Goal: Transaction & Acquisition: Purchase product/service

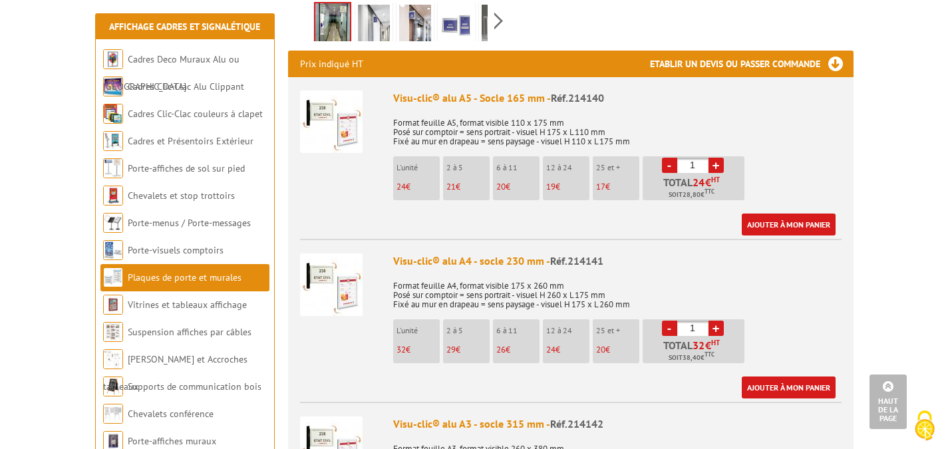
click at [759, 301] on p "Format feuille A4, format visible 175 x 260 mm Posé sur comptoir = sens portrai…" at bounding box center [617, 290] width 448 height 37
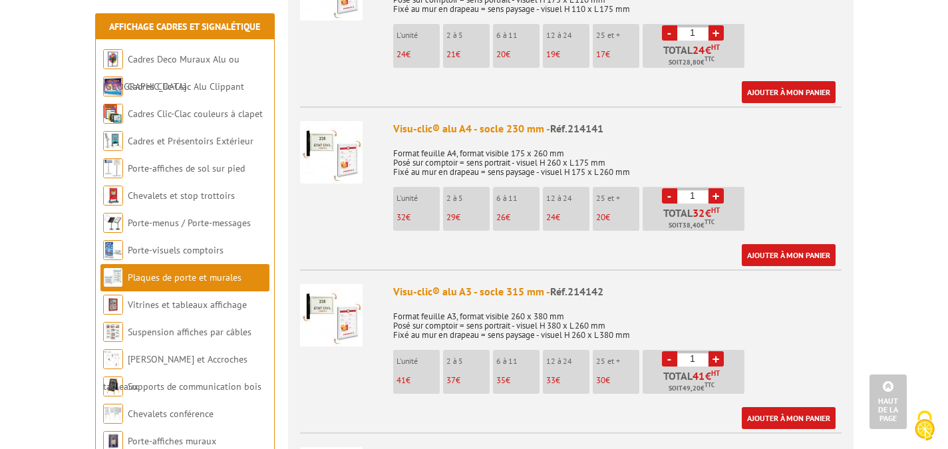
scroll to position [532, 0]
drag, startPoint x: 699, startPoint y: 195, endPoint x: 681, endPoint y: 195, distance: 17.3
click at [681, 195] on input "1" at bounding box center [692, 195] width 31 height 15
type input "26"
click at [789, 200] on div "Visu-clic® alu A4 - socle 230 mm - Réf.214141 Format feuille A4, format visible…" at bounding box center [617, 192] width 448 height 145
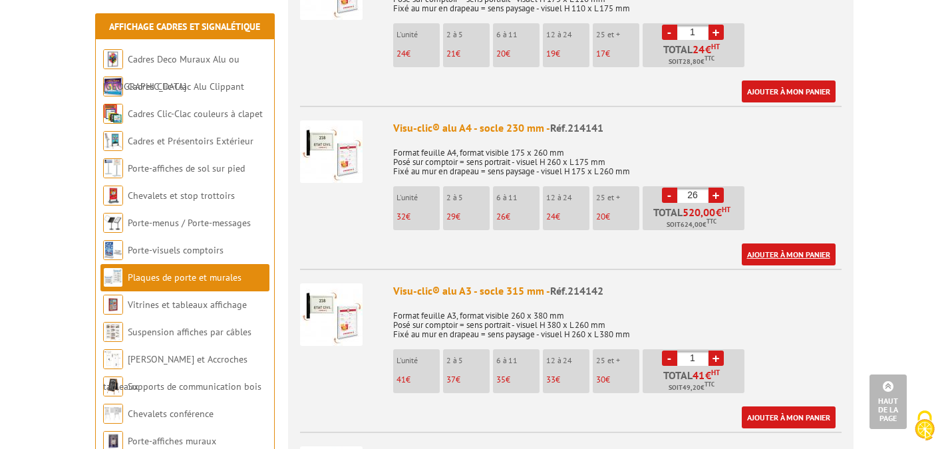
click at [793, 258] on link "Ajouter à mon panier" at bounding box center [789, 255] width 94 height 22
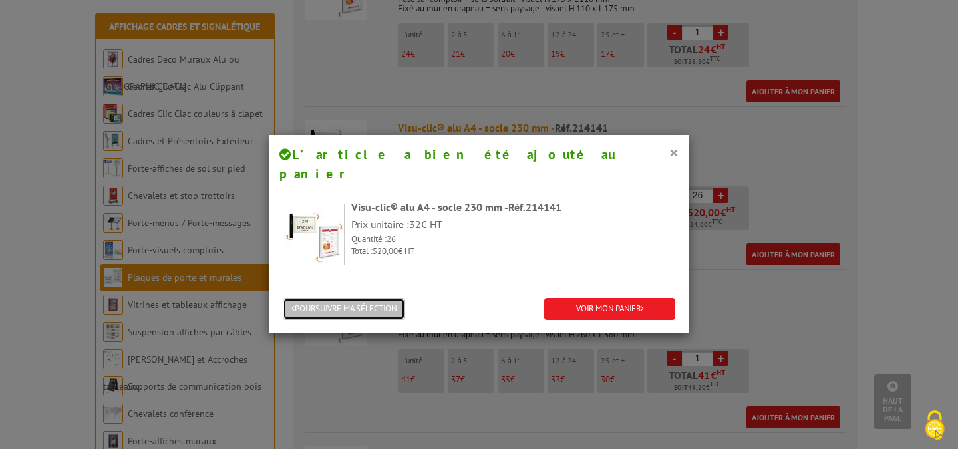
click at [333, 298] on button "POURSUIVRE MA SÉLECTION" at bounding box center [344, 309] width 122 height 22
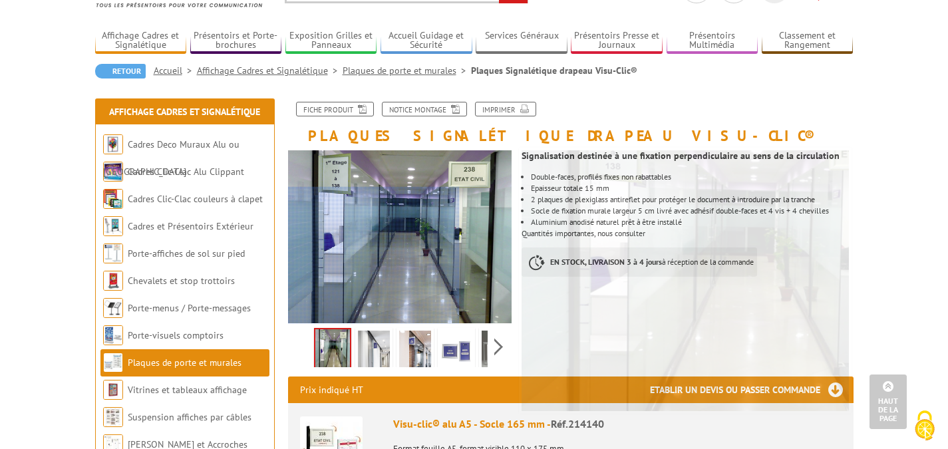
scroll to position [67, 0]
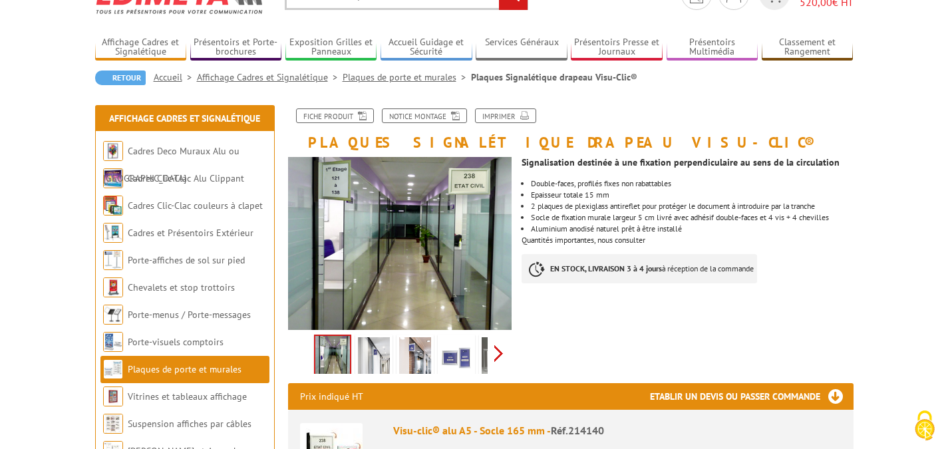
click at [497, 356] on div "Previous Next" at bounding box center [400, 353] width 224 height 47
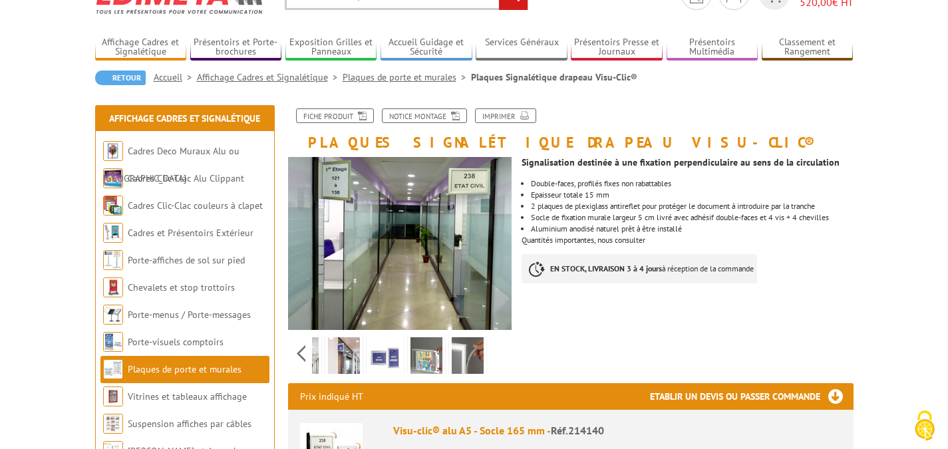
click at [497, 356] on div "Previous Next" at bounding box center [400, 353] width 224 height 47
click at [417, 361] on img at bounding box center [427, 357] width 32 height 41
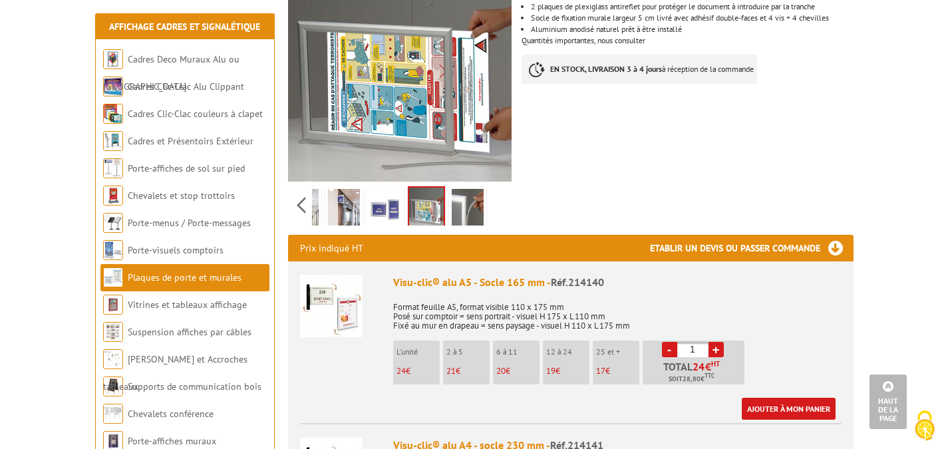
scroll to position [333, 0]
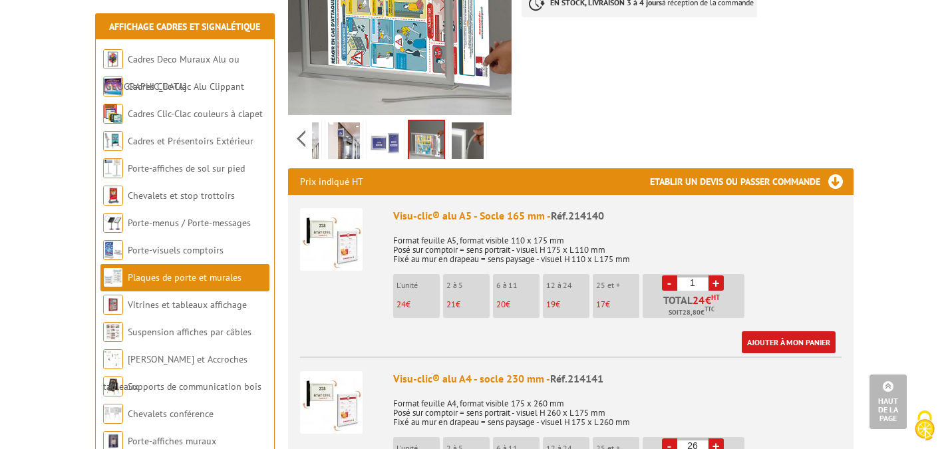
click at [214, 277] on link "Plaques de porte et murales" at bounding box center [185, 277] width 114 height 12
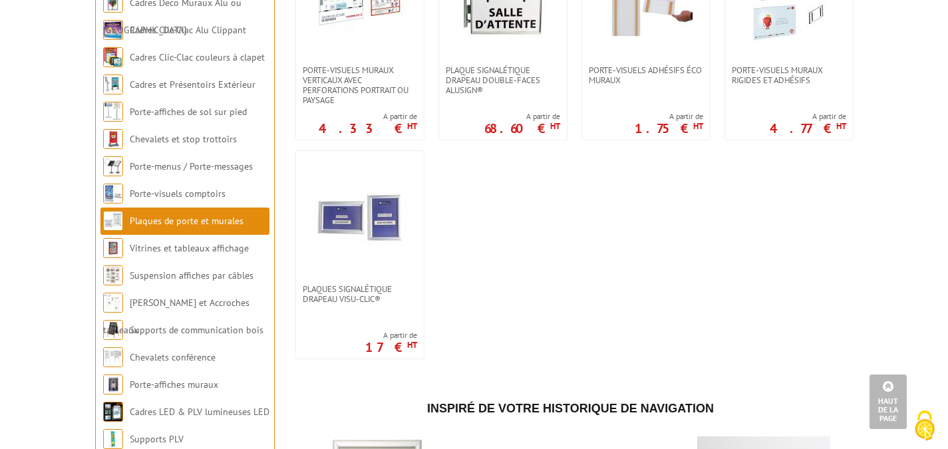
scroll to position [798, 0]
click at [345, 222] on img at bounding box center [359, 216] width 93 height 93
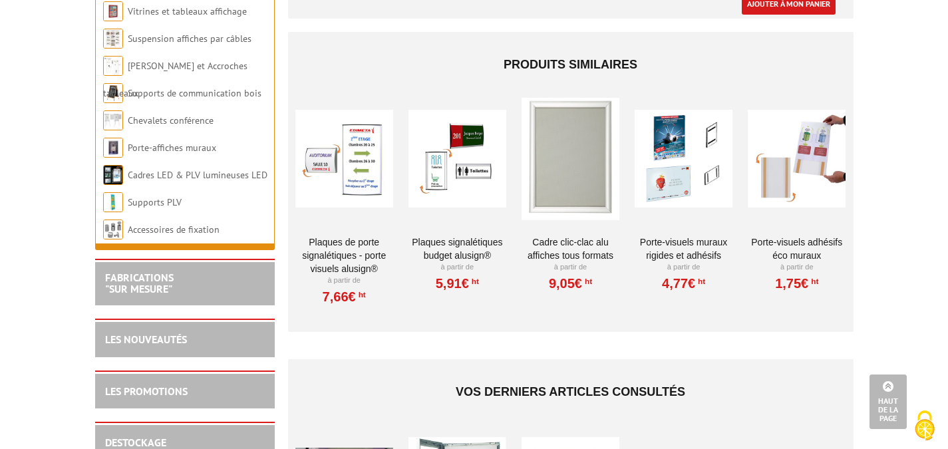
scroll to position [1464, 0]
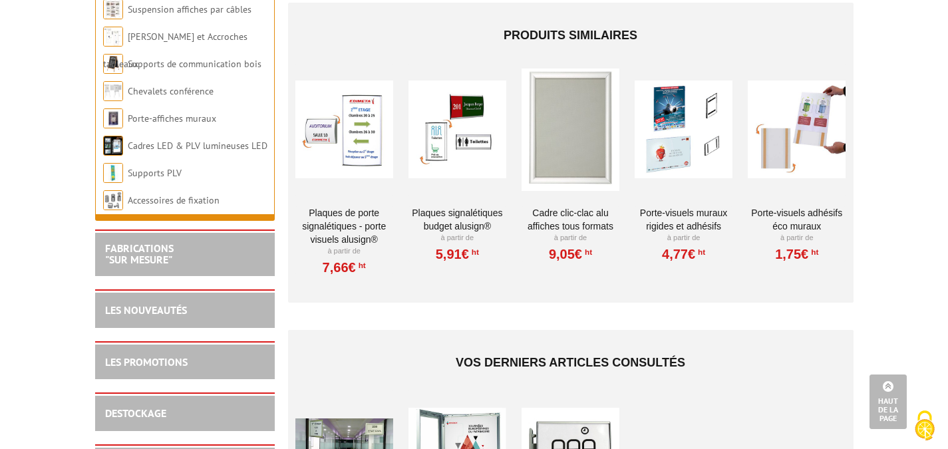
click at [557, 136] on div at bounding box center [571, 129] width 98 height 133
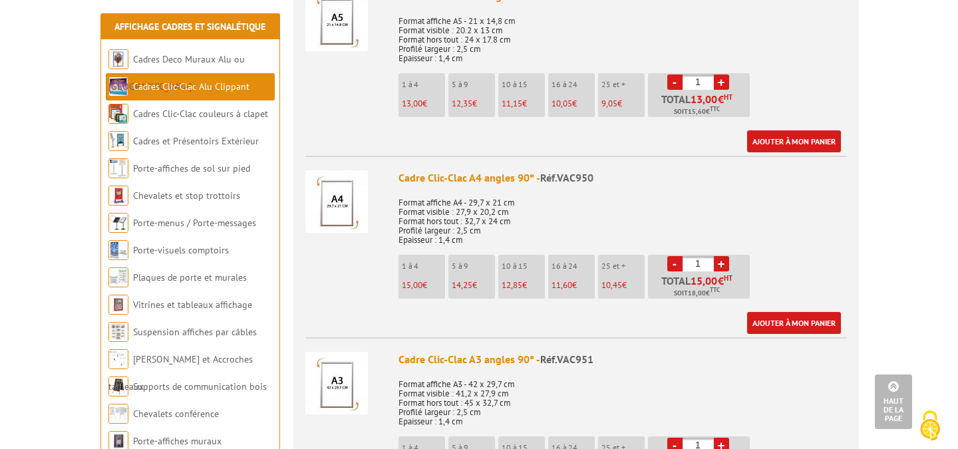
scroll to position [599, 0]
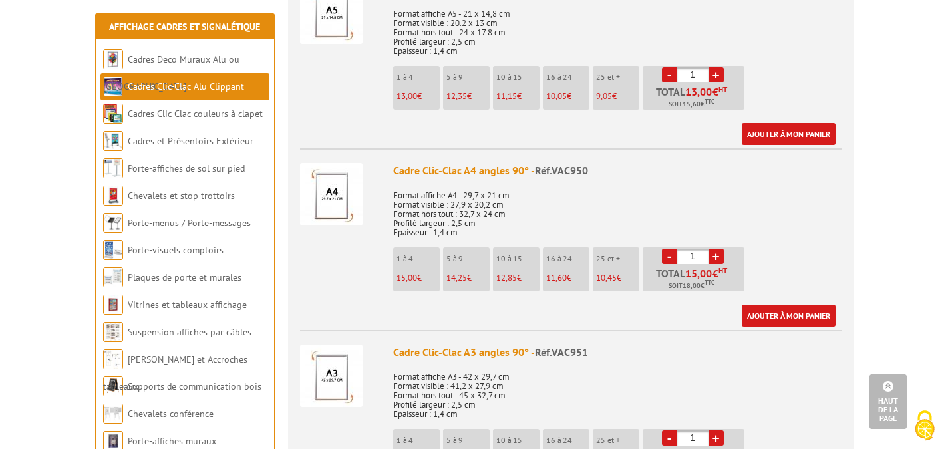
click at [701, 258] on input "1" at bounding box center [692, 256] width 31 height 15
type input "16"
click at [783, 319] on link "Ajouter à mon panier" at bounding box center [789, 316] width 94 height 22
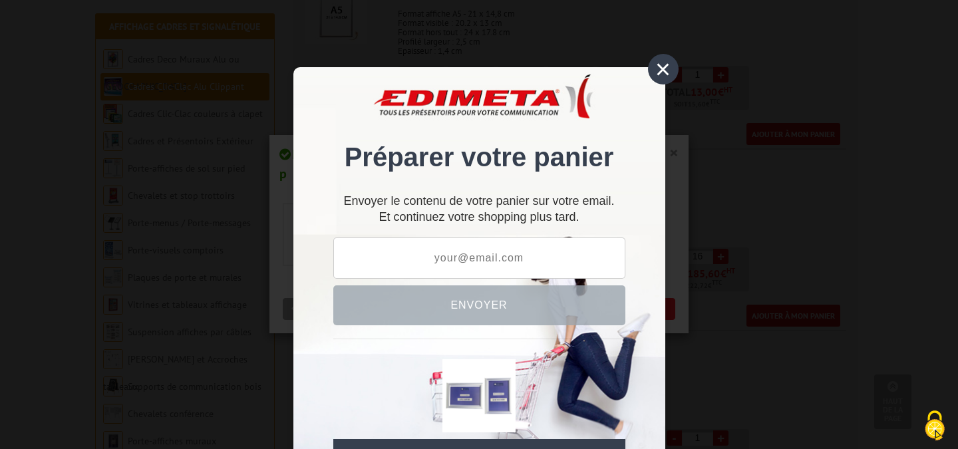
click at [656, 68] on div "×" at bounding box center [663, 69] width 31 height 31
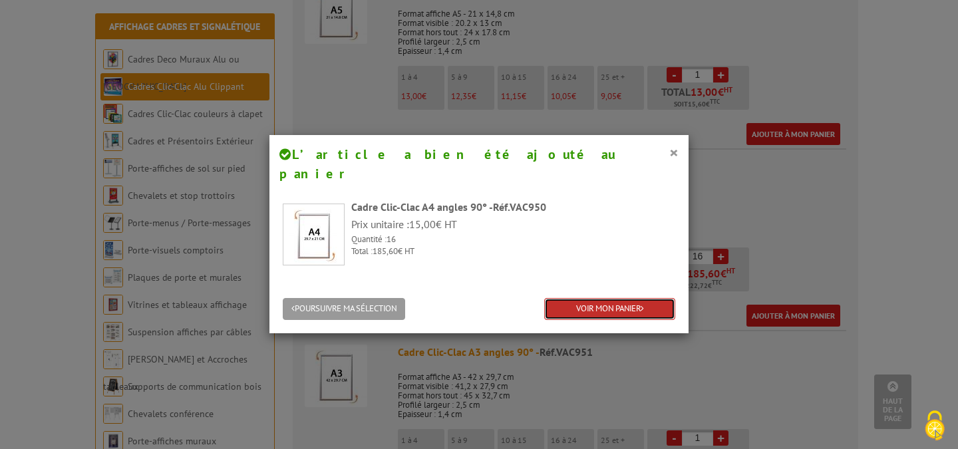
click at [576, 298] on link "VOIR MON PANIER" at bounding box center [609, 309] width 131 height 22
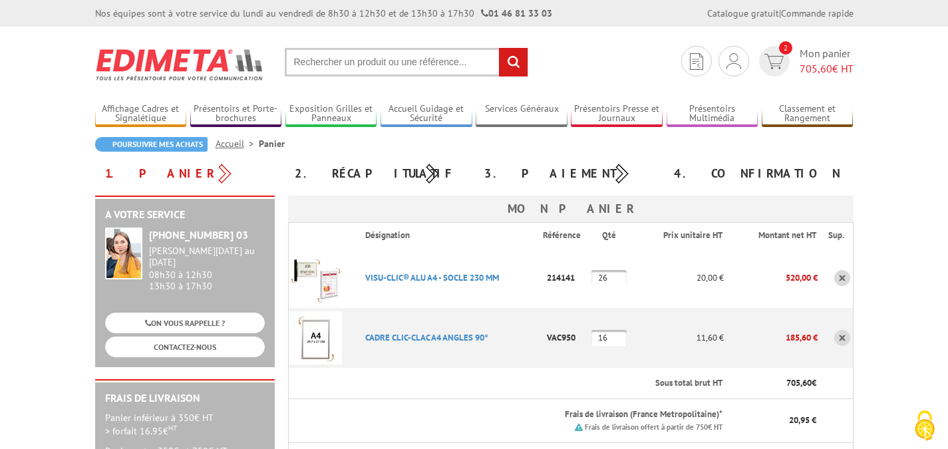
drag, startPoint x: 608, startPoint y: 338, endPoint x: 575, endPoint y: 338, distance: 33.3
click at [575, 338] on tr "CADRE CLIC-CLAC A4 ANGLES 90° Code promo non activable pour cet article VAC950 …" at bounding box center [570, 338] width 565 height 60
type input "14"
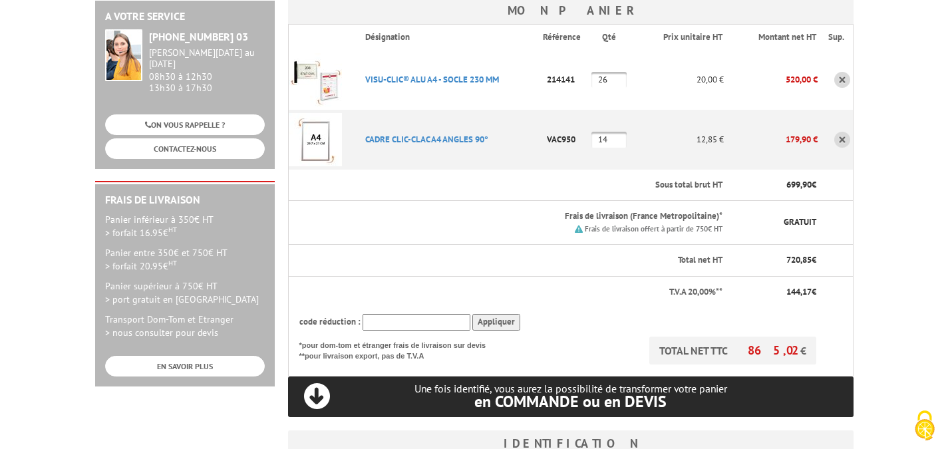
scroll to position [200, 0]
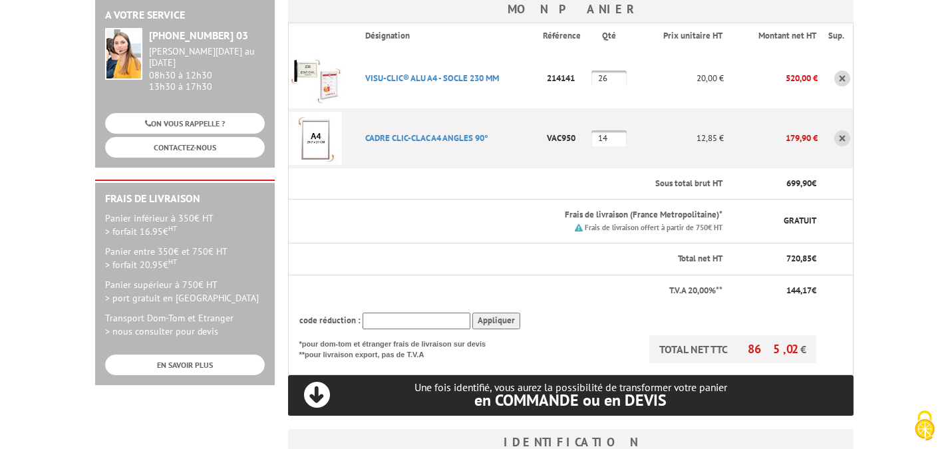
click at [910, 226] on body "Nos équipes sont à votre service du [DATE] au [DATE] de 8h30 à 12h30 et de 13h3…" at bounding box center [474, 389] width 948 height 1178
click at [898, 292] on body "Nos équipes sont à votre service du lundi au vendredi de 8h30 à 12h30 et de 13h…" at bounding box center [474, 389] width 948 height 1178
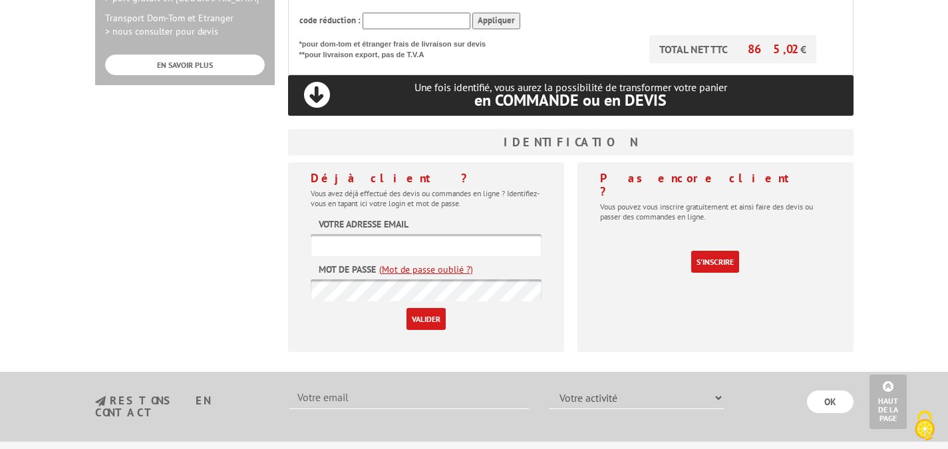
scroll to position [532, 0]
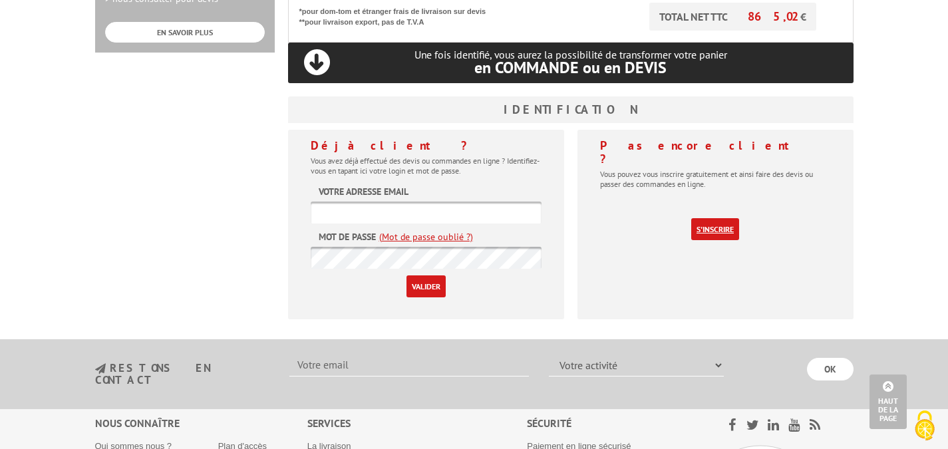
click at [717, 218] on link "S'inscrire" at bounding box center [715, 229] width 48 height 22
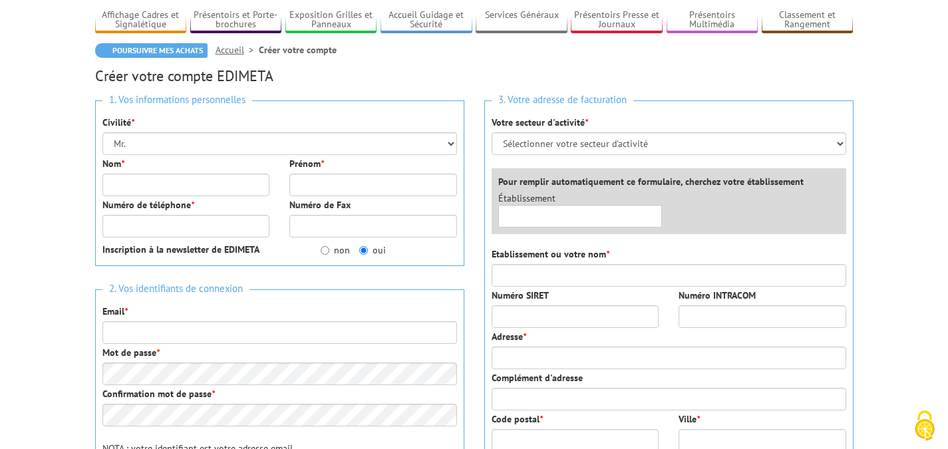
scroll to position [133, 0]
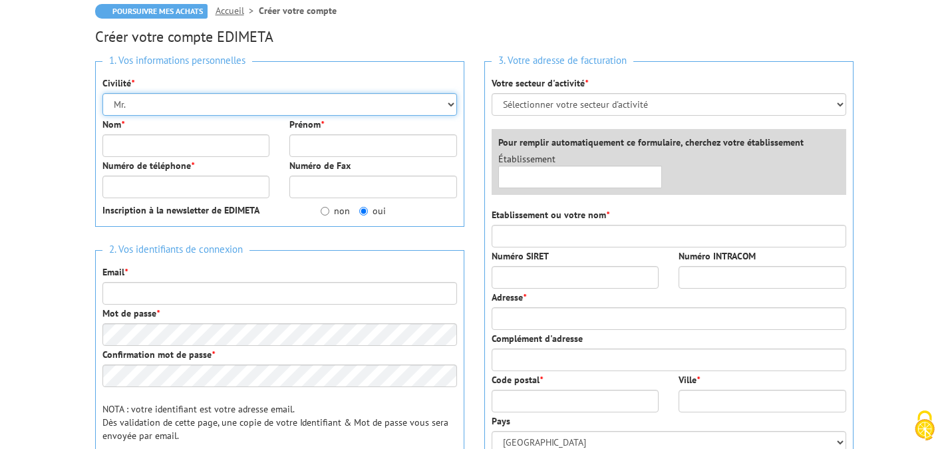
click at [165, 102] on select "Mr. Mme. Mlle." at bounding box center [279, 104] width 355 height 23
select select "Mme."
click at [102, 93] on select "Mr. Mme. Mlle." at bounding box center [279, 104] width 355 height 23
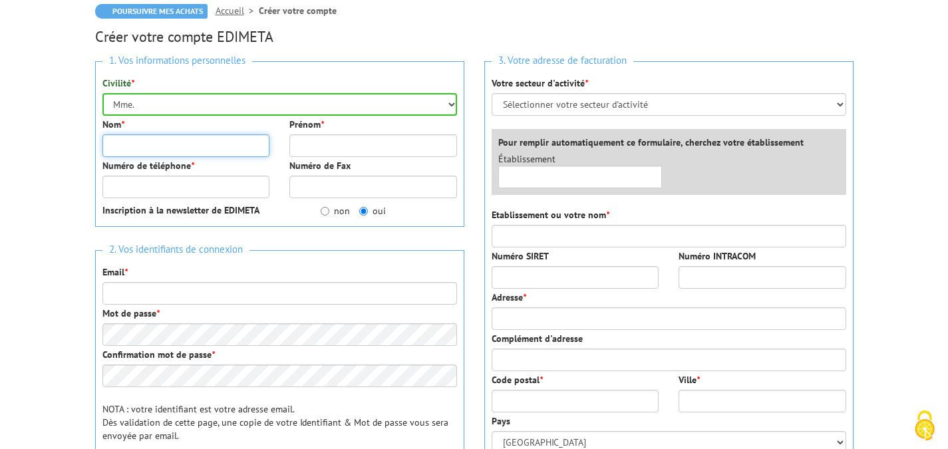
click at [162, 147] on input "Nom *" at bounding box center [186, 145] width 168 height 23
type input "FRUCHART"
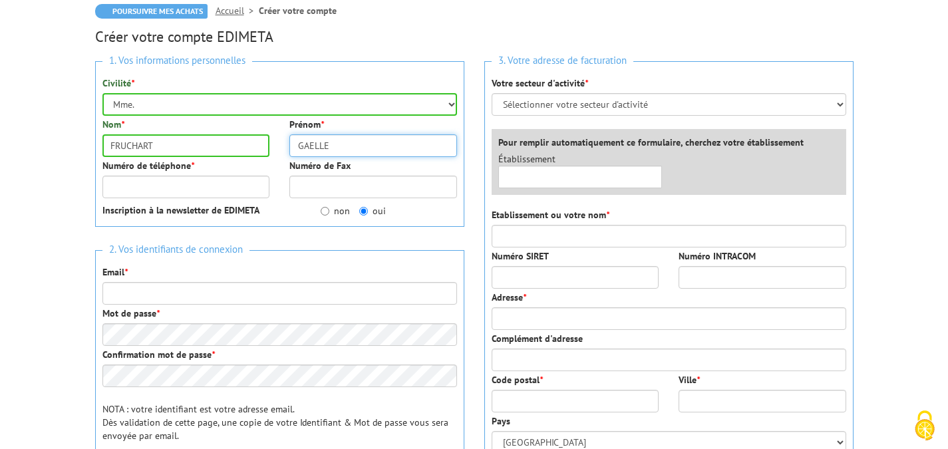
type input "GAELLE"
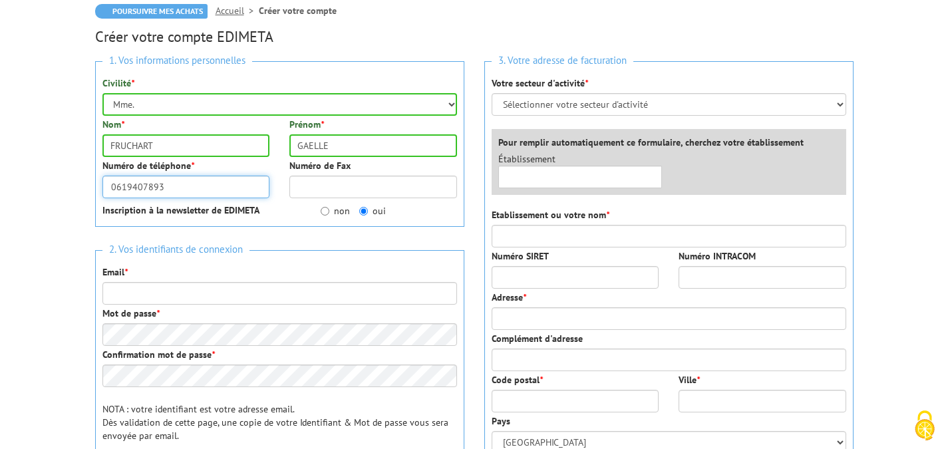
type input "0619407893"
click at [319, 213] on div "non oui" at bounding box center [389, 211] width 156 height 15
click at [321, 213] on input "non" at bounding box center [325, 211] width 9 height 9
radio input "true"
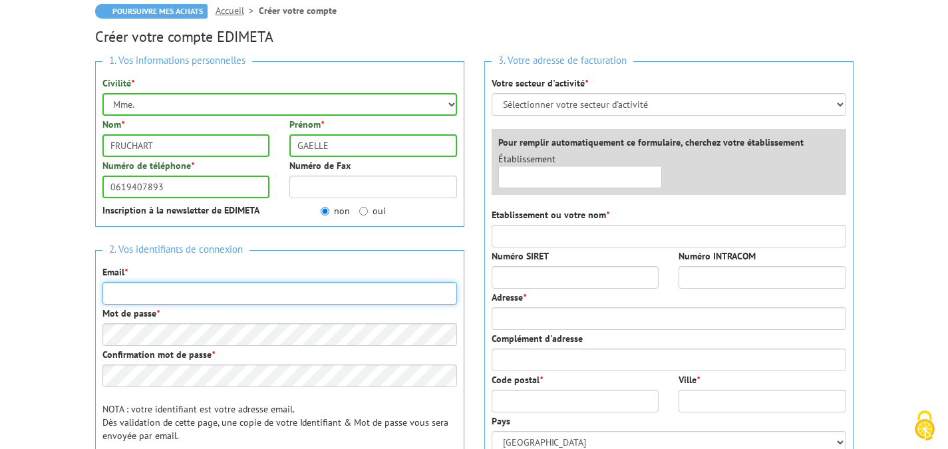
click at [229, 298] on input "Email *" at bounding box center [279, 293] width 355 height 23
type input "[EMAIL_ADDRESS][DOMAIN_NAME]"
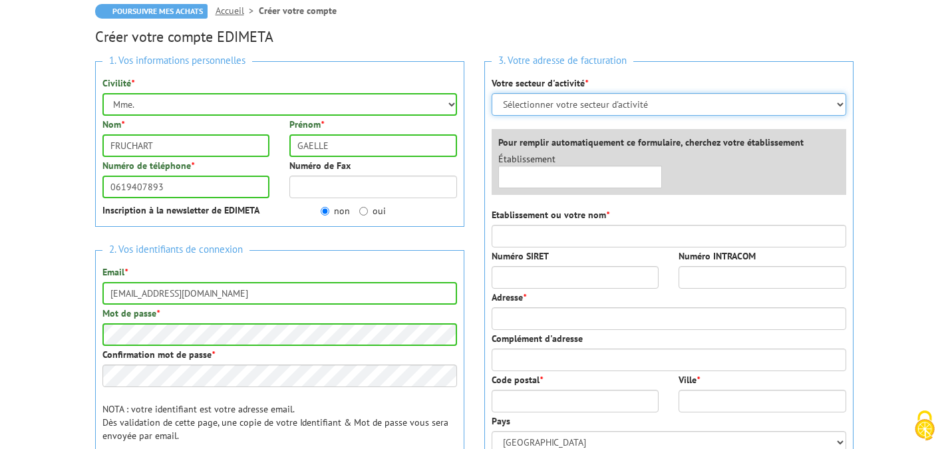
click at [604, 102] on select "Sélectionner votre secteur d'activité Administrations et collectivités Magasins…" at bounding box center [669, 104] width 355 height 23
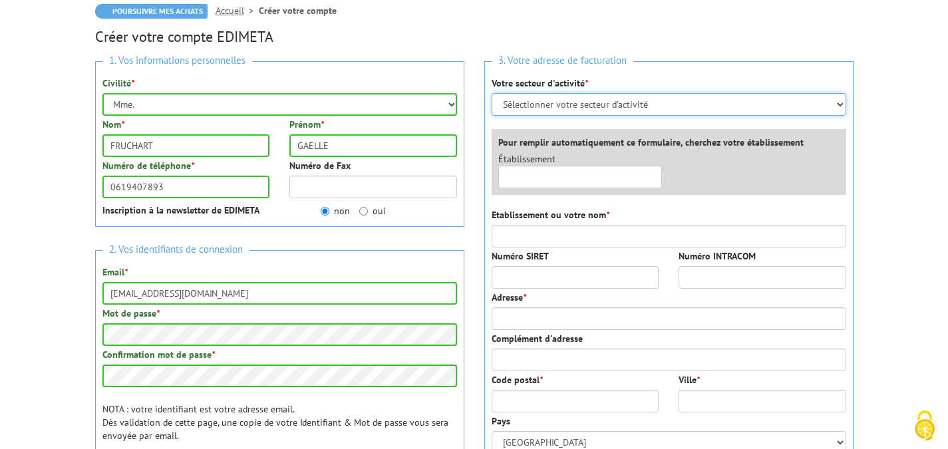
select select "878"
click at [492, 93] on select "Sélectionner votre secteur d'activité Administrations et collectivités Magasins…" at bounding box center [669, 104] width 355 height 23
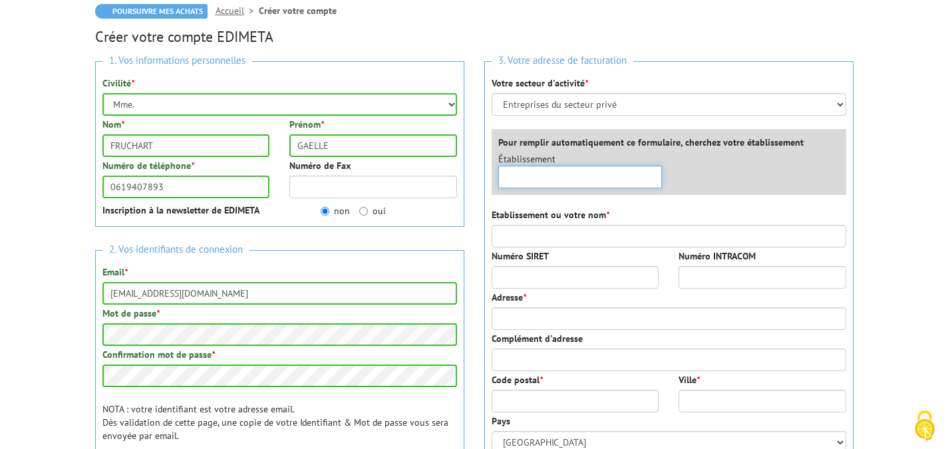
click at [538, 172] on input "text" at bounding box center [580, 177] width 164 height 23
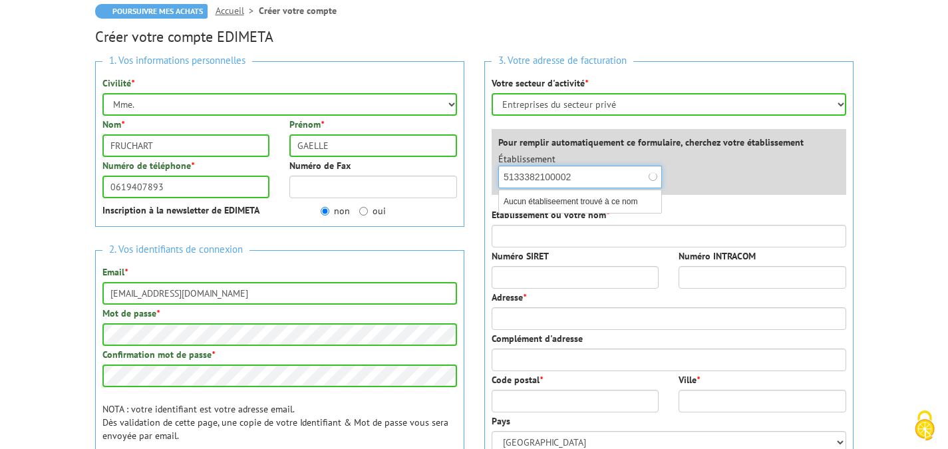
type input "51333821000026"
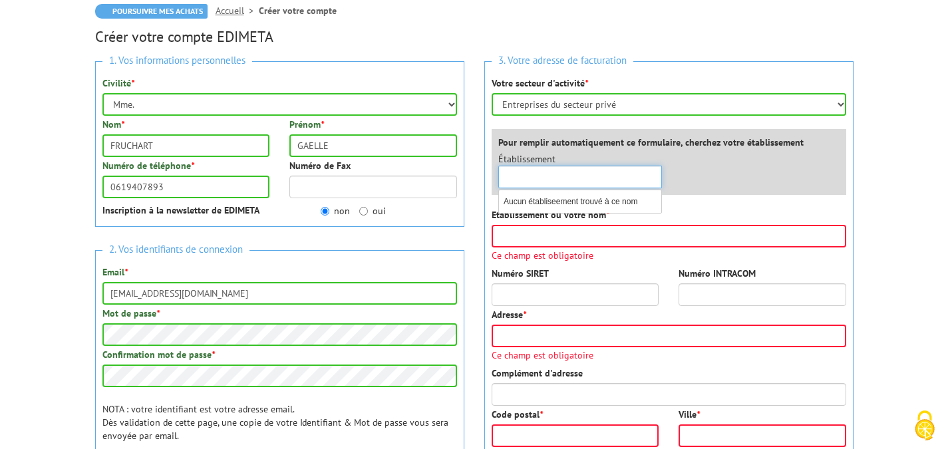
click at [656, 175] on div "×" at bounding box center [580, 177] width 164 height 23
click at [710, 177] on div "Établissement × Aucun établiseement trouvé à ce nom" at bounding box center [672, 173] width 368 height 43
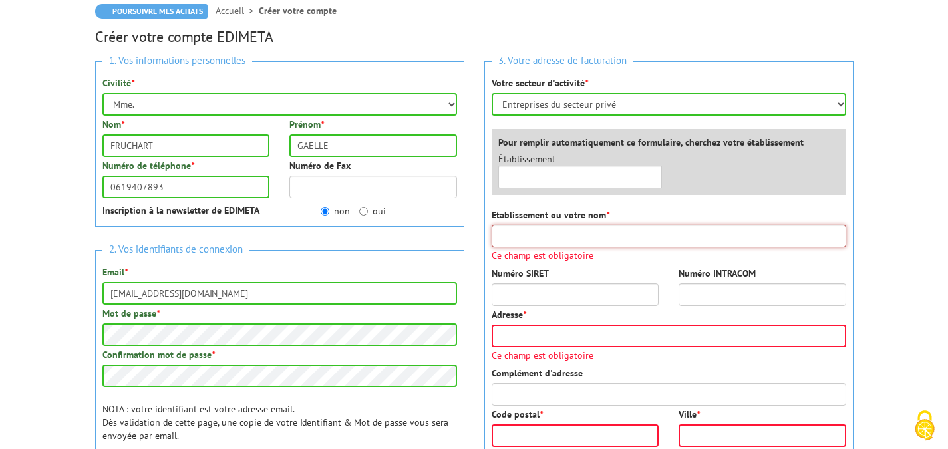
drag, startPoint x: 532, startPoint y: 236, endPoint x: 548, endPoint y: 236, distance: 15.3
click at [532, 236] on input "Etablissement ou votre nom *" at bounding box center [669, 236] width 355 height 23
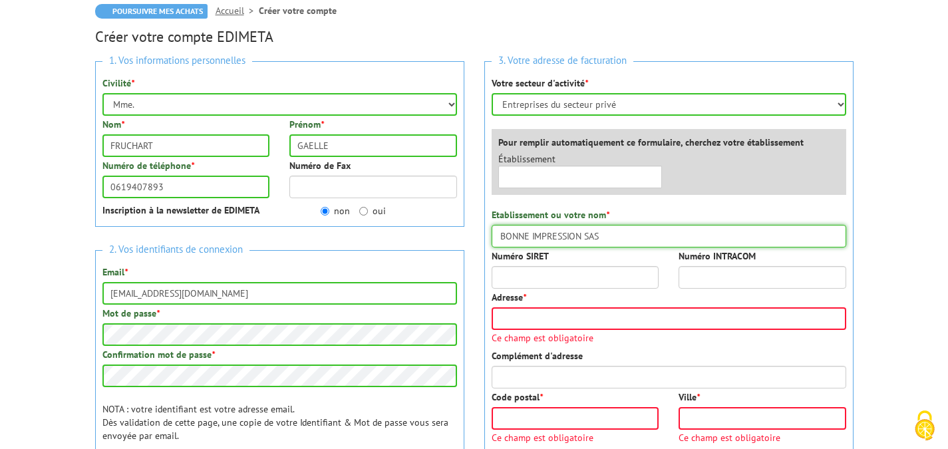
type input "BONNE IMPRESSION SAS"
click at [523, 271] on input "Numéro SIRET" at bounding box center [576, 277] width 168 height 23
type input "51333821000026"
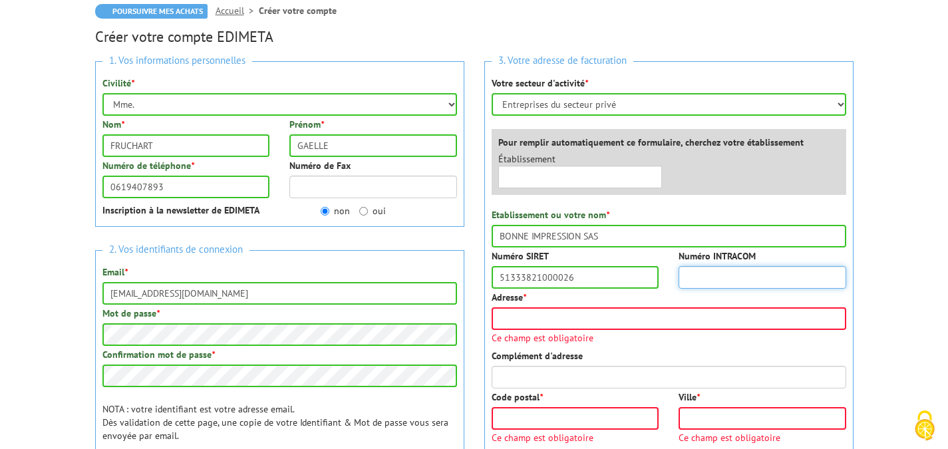
click at [730, 273] on input "Numéro INTRACOM" at bounding box center [763, 277] width 168 height 23
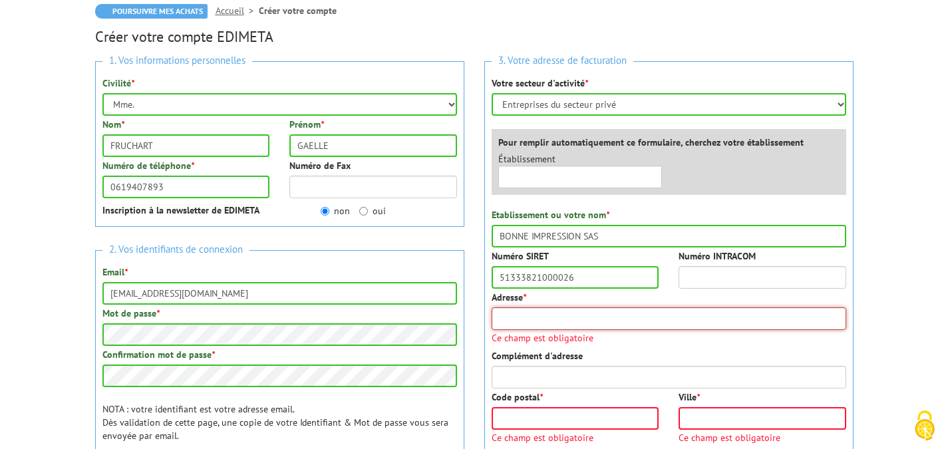
click at [554, 320] on input "Adresse *" at bounding box center [669, 318] width 355 height 23
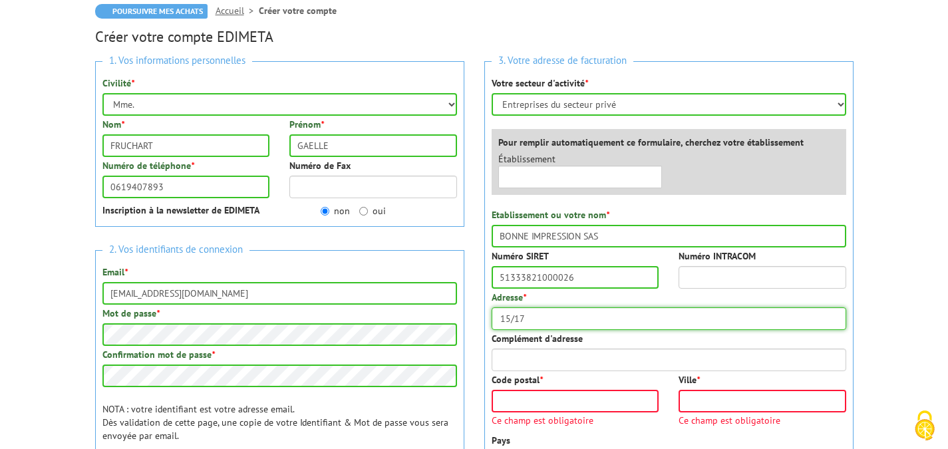
type input "15-17 rue du Maréchal Foch"
type input "59100"
type input "ROUBAIX"
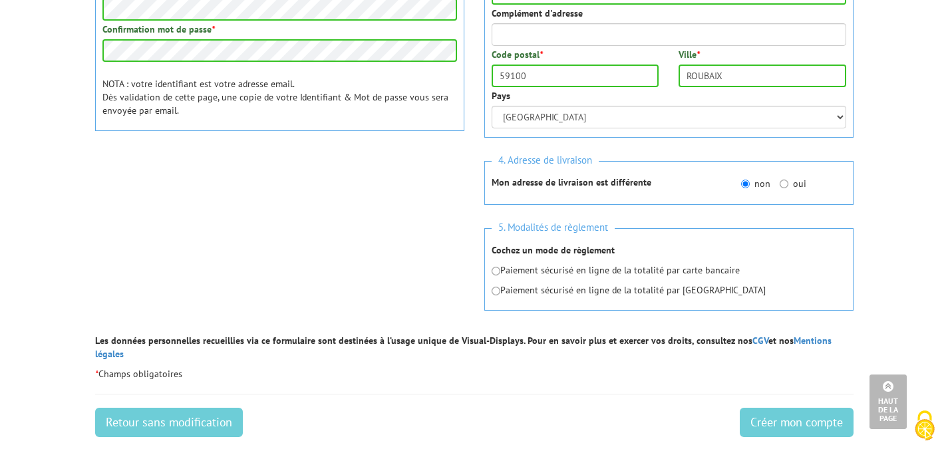
scroll to position [466, 0]
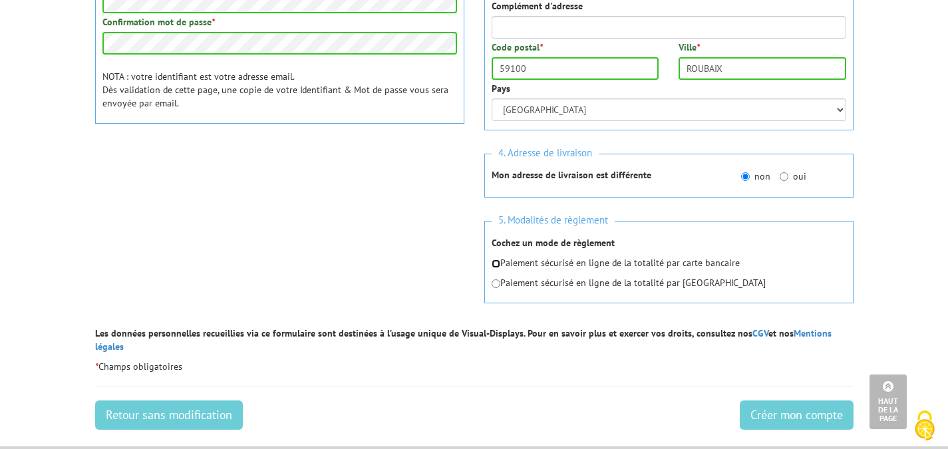
click at [497, 264] on input "radio" at bounding box center [496, 264] width 9 height 9
radio input "true"
click at [431, 250] on div "1. Vos informations personnelles Civilité * Mr. Mme. Mlle. Nom * FRUCHART Préno…" at bounding box center [474, 23] width 779 height 608
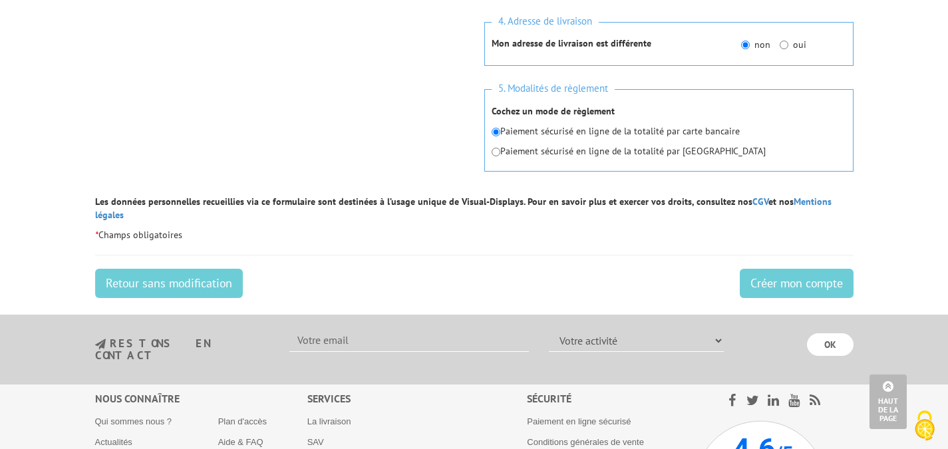
scroll to position [599, 0]
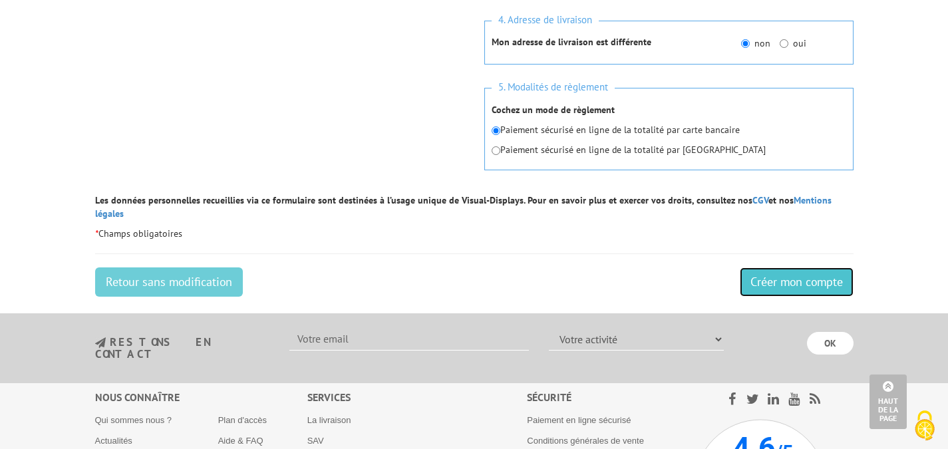
click at [772, 267] on input "Créer mon compte" at bounding box center [797, 281] width 114 height 29
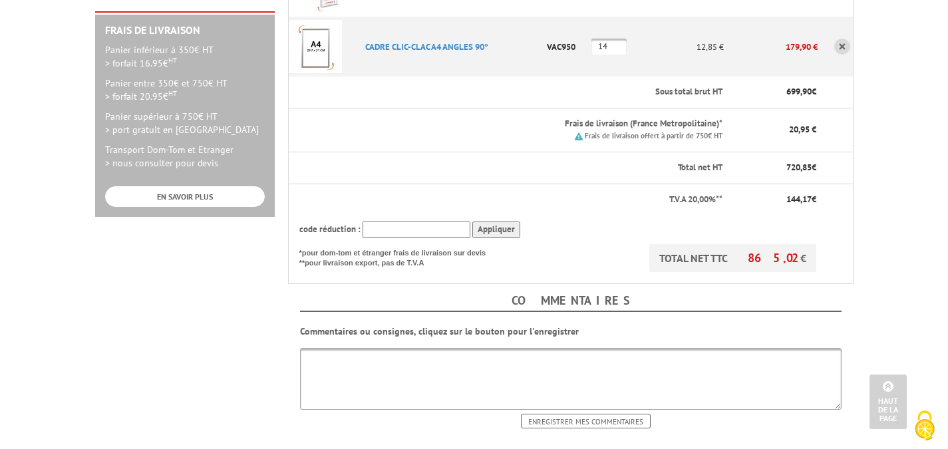
scroll to position [399, 0]
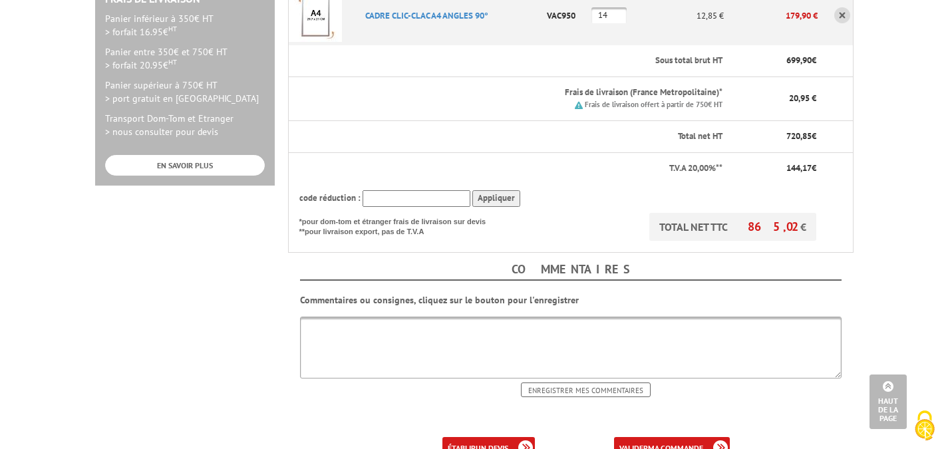
click at [897, 234] on body "Nos équipes sont à votre service du [DATE] au [DATE] de 8h30 à 12h30 et de 13h3…" at bounding box center [474, 188] width 948 height 1175
click at [915, 93] on body "Nos équipes sont à votre service du [DATE] au [DATE] de 8h30 à 12h30 et de 13h3…" at bounding box center [474, 188] width 948 height 1175
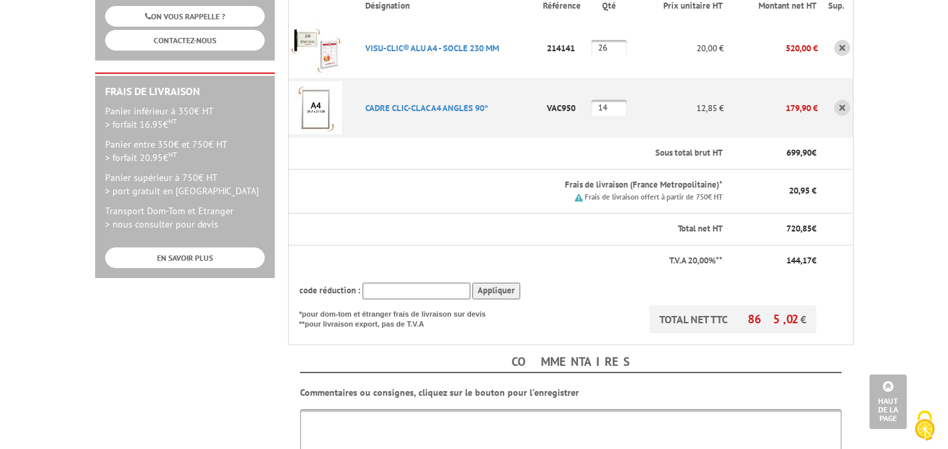
scroll to position [0, 0]
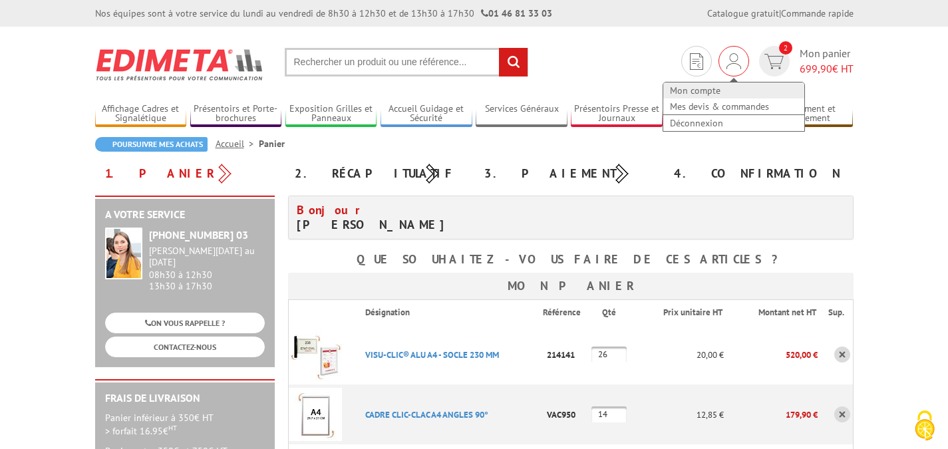
click at [706, 90] on link "Mon compte" at bounding box center [733, 91] width 141 height 16
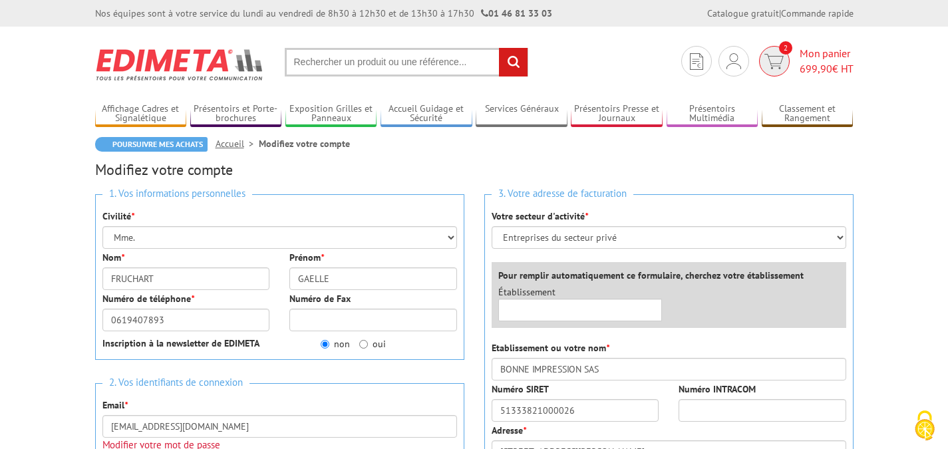
click at [771, 60] on img at bounding box center [774, 61] width 19 height 15
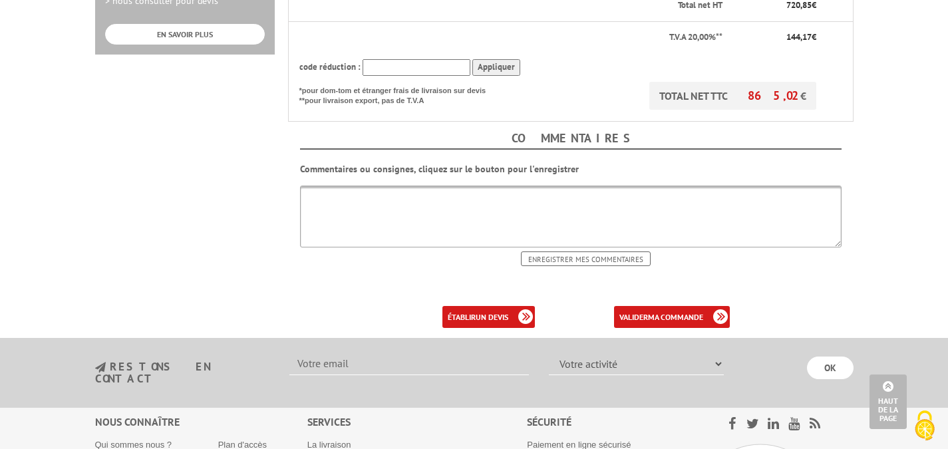
scroll to position [532, 0]
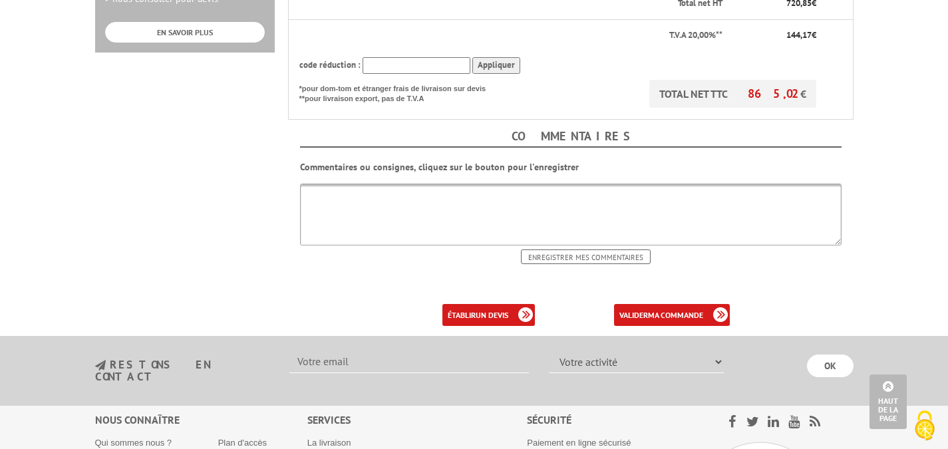
click at [517, 308] on div "établir un devis" at bounding box center [488, 315] width 92 height 22
click at [502, 313] on b "un devis" at bounding box center [492, 315] width 33 height 10
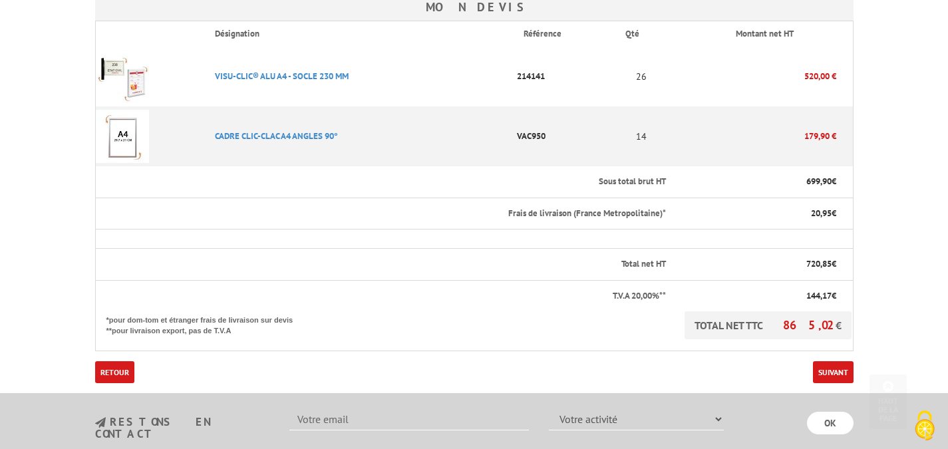
scroll to position [333, 0]
click at [827, 371] on link "Suivant" at bounding box center [833, 372] width 41 height 22
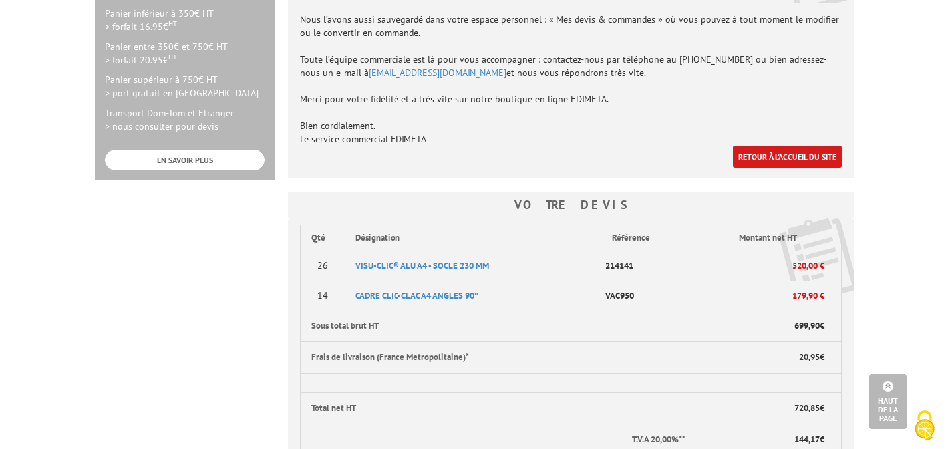
scroll to position [466, 0]
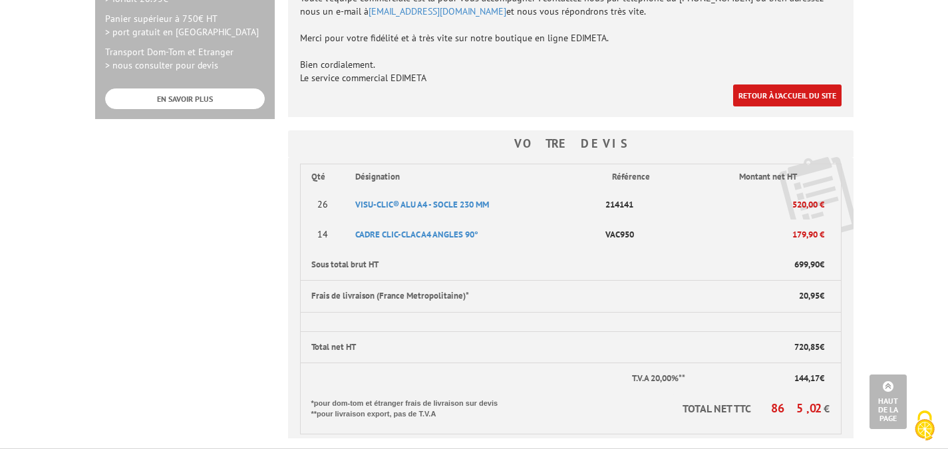
click at [204, 235] on div "A votre service [PHONE_NUMBER] 03 [PERSON_NAME][DATE] au [DATE] 08h30 à 12h30 1…" at bounding box center [474, 84] width 772 height 709
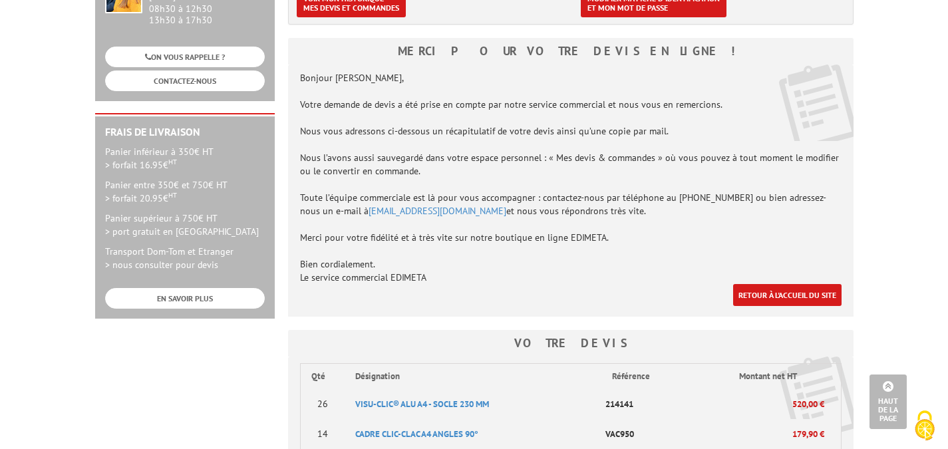
scroll to position [0, 0]
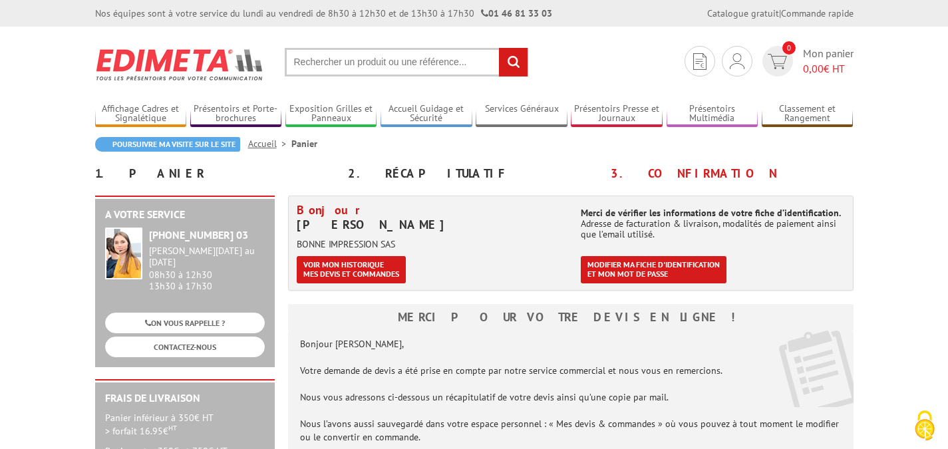
drag, startPoint x: 55, startPoint y: 148, endPoint x: 466, endPoint y: 55, distance: 421.6
click at [621, 57] on section "Mon compte Mes devis & commandes Déconnexion 0 Mon panier 0,00 € HT rechercher" at bounding box center [474, 58] width 759 height 63
click at [558, 57] on section "Mon compte Mes devis & commandes Déconnexion 0 Mon panier 0,00 € HT rechercher" at bounding box center [474, 58] width 759 height 63
